Goal: Task Accomplishment & Management: Use online tool/utility

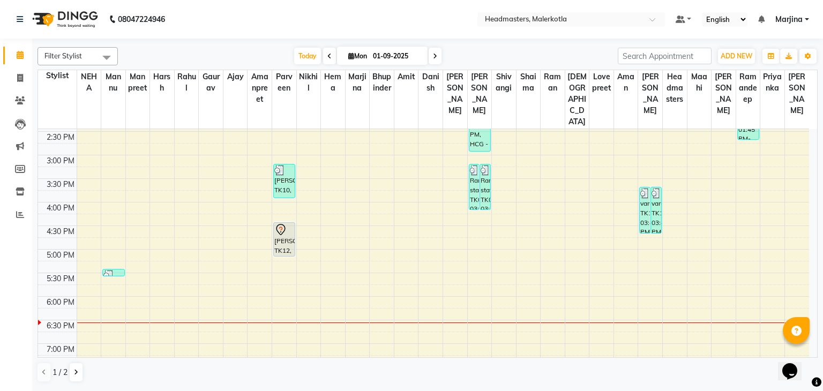
scroll to position [311, 0]
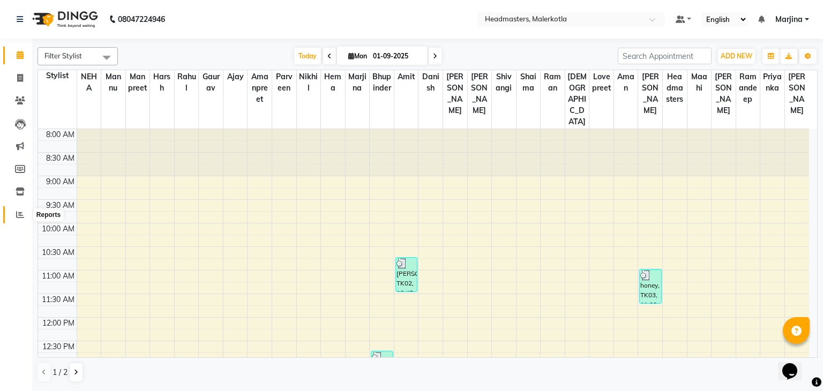
click at [19, 215] on icon at bounding box center [20, 215] width 8 height 8
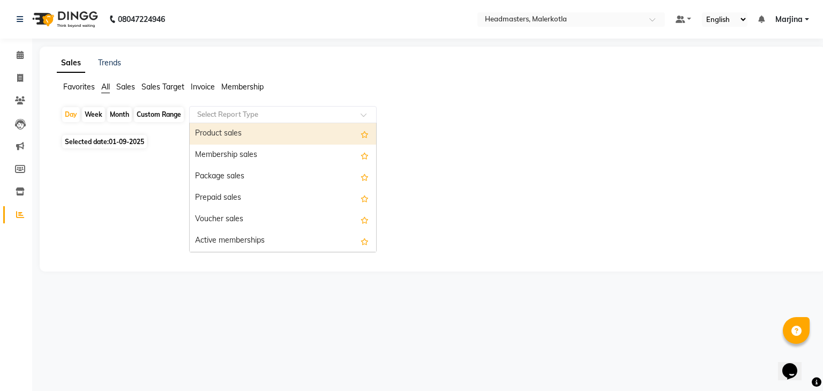
click at [245, 113] on input "text" at bounding box center [272, 114] width 154 height 11
click at [236, 137] on div "Product sales" at bounding box center [283, 133] width 186 height 21
select select "csv"
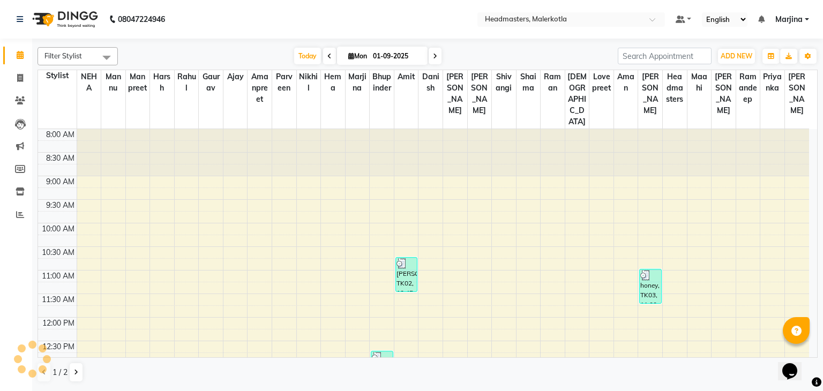
scroll to position [393, 0]
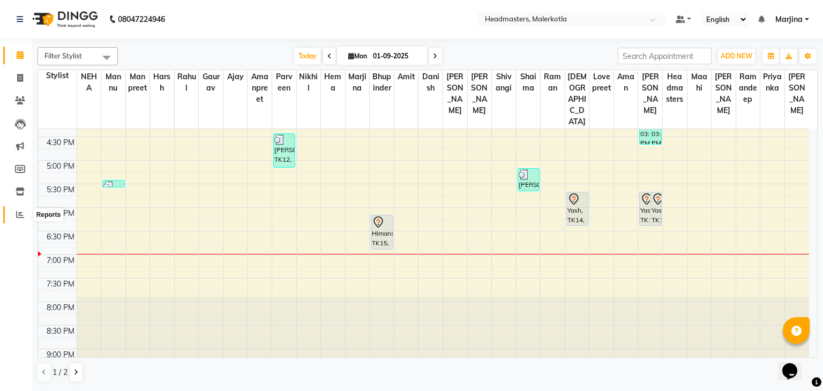
click at [20, 217] on icon at bounding box center [20, 215] width 8 height 8
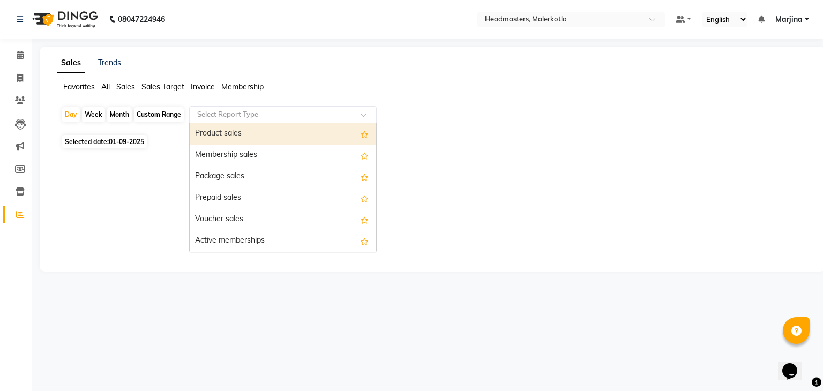
click at [250, 110] on input "text" at bounding box center [272, 114] width 154 height 11
click at [246, 133] on div "Product sales" at bounding box center [283, 133] width 186 height 21
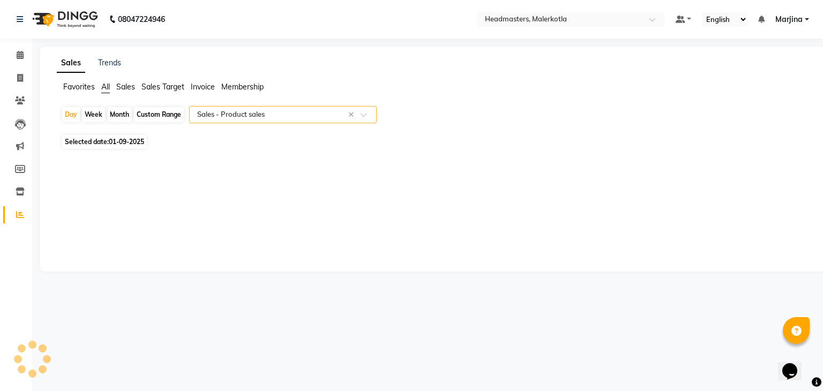
select select "csv"
